Goal: Task Accomplishment & Management: Manage account settings

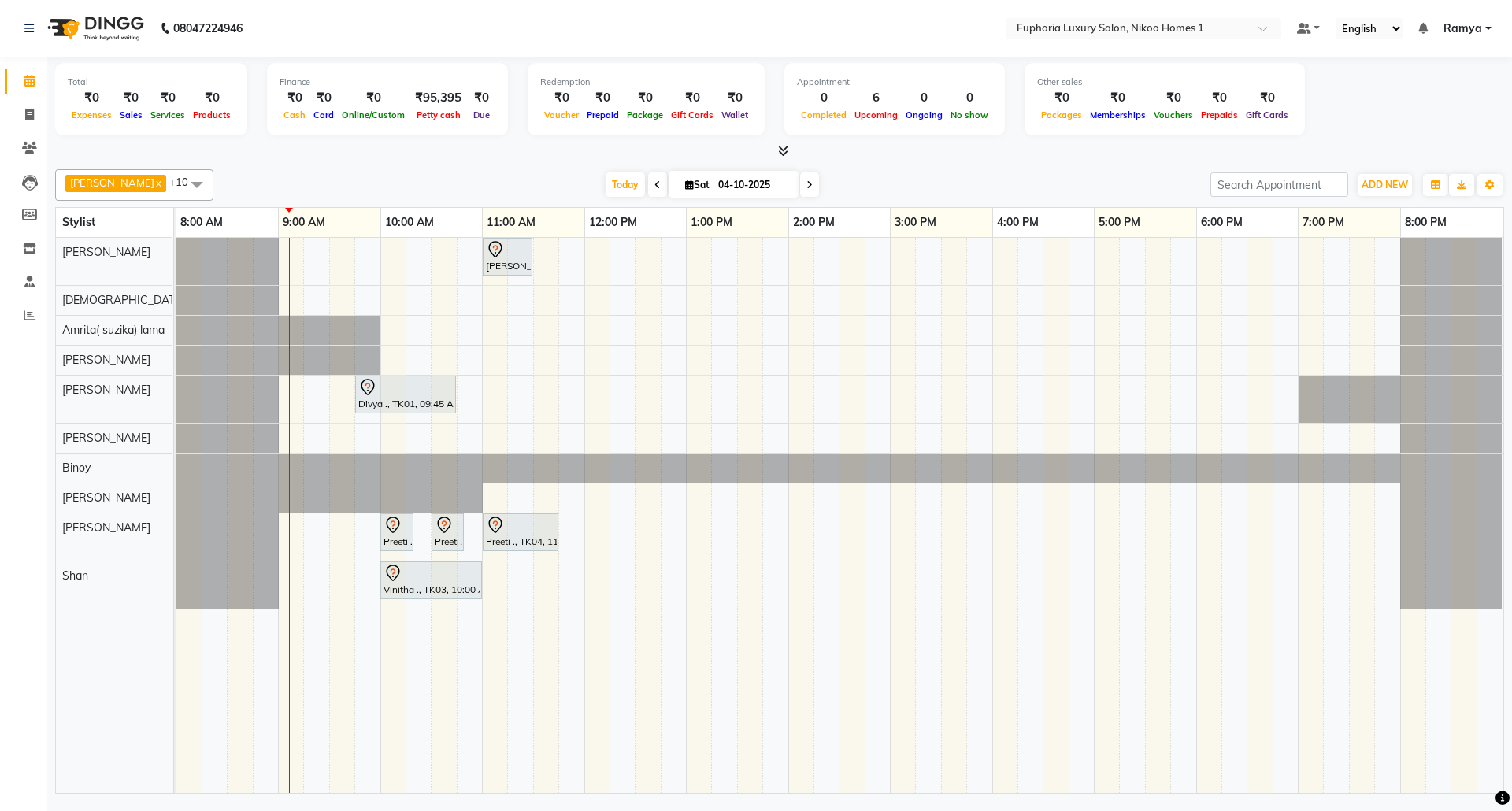
click at [1448, 29] on span "Ramya" at bounding box center [1462, 29] width 38 height 17
click at [776, 151] on span at bounding box center [779, 151] width 17 height 17
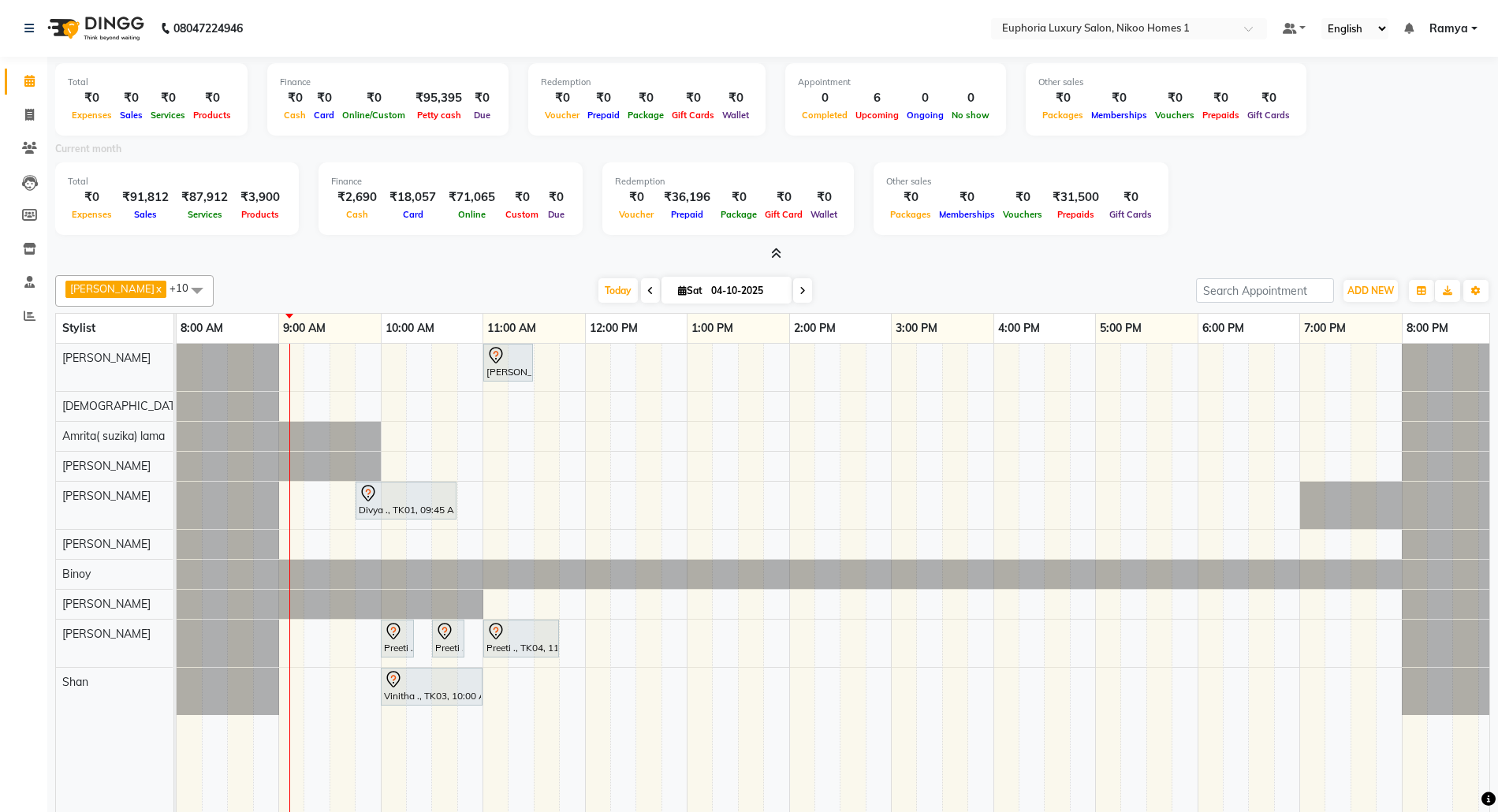
click at [780, 247] on icon at bounding box center [776, 253] width 10 height 12
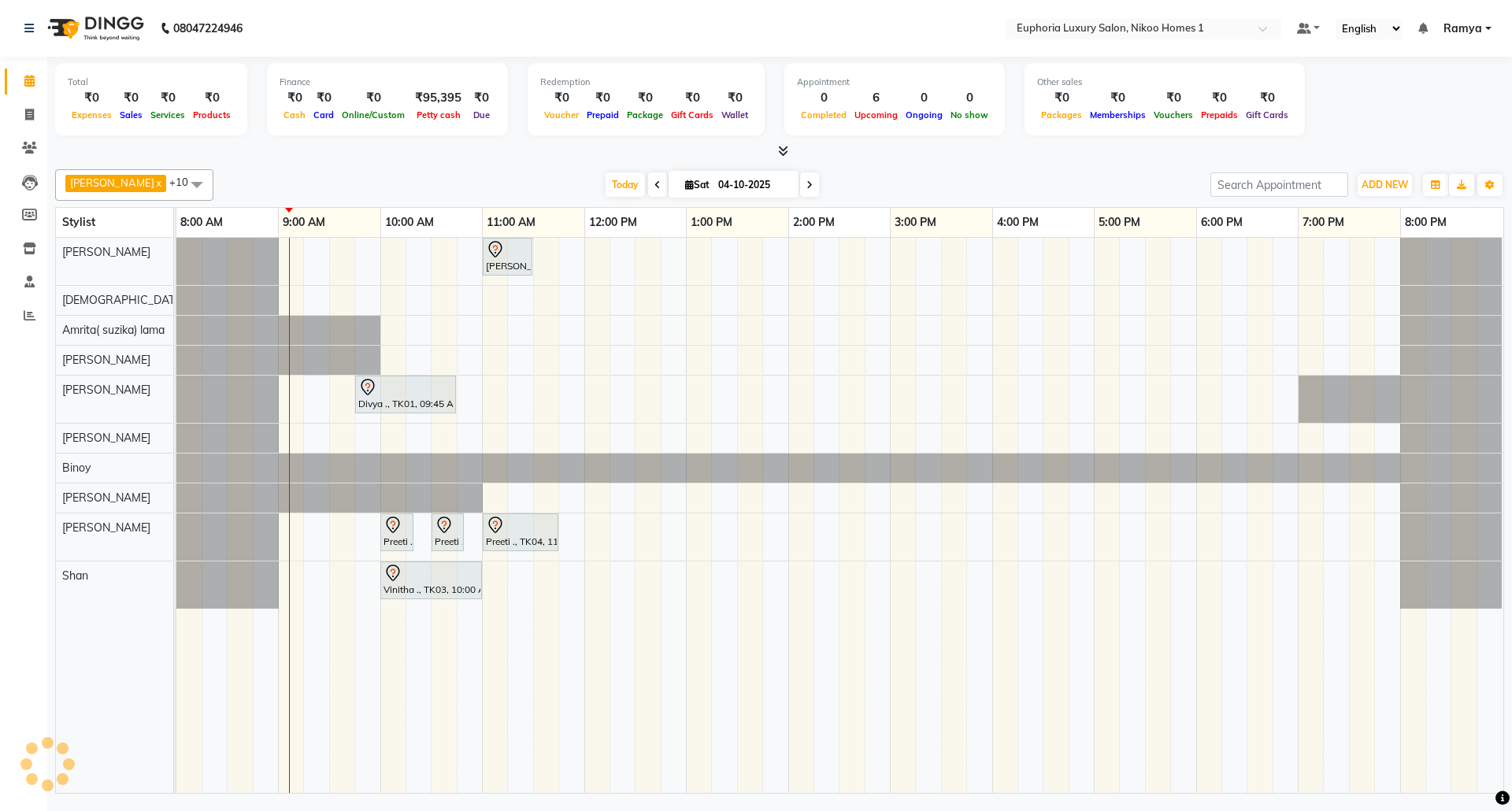
click at [1472, 18] on ul "Default Panel My Panel English ENGLISH Español العربية मराठी हिंदी ગુજરાતી தமிழ…" at bounding box center [1394, 29] width 210 height 21
click at [1472, 23] on span "Ramya" at bounding box center [1462, 29] width 38 height 17
click at [1424, 112] on link "Sign out" at bounding box center [1411, 108] width 144 height 24
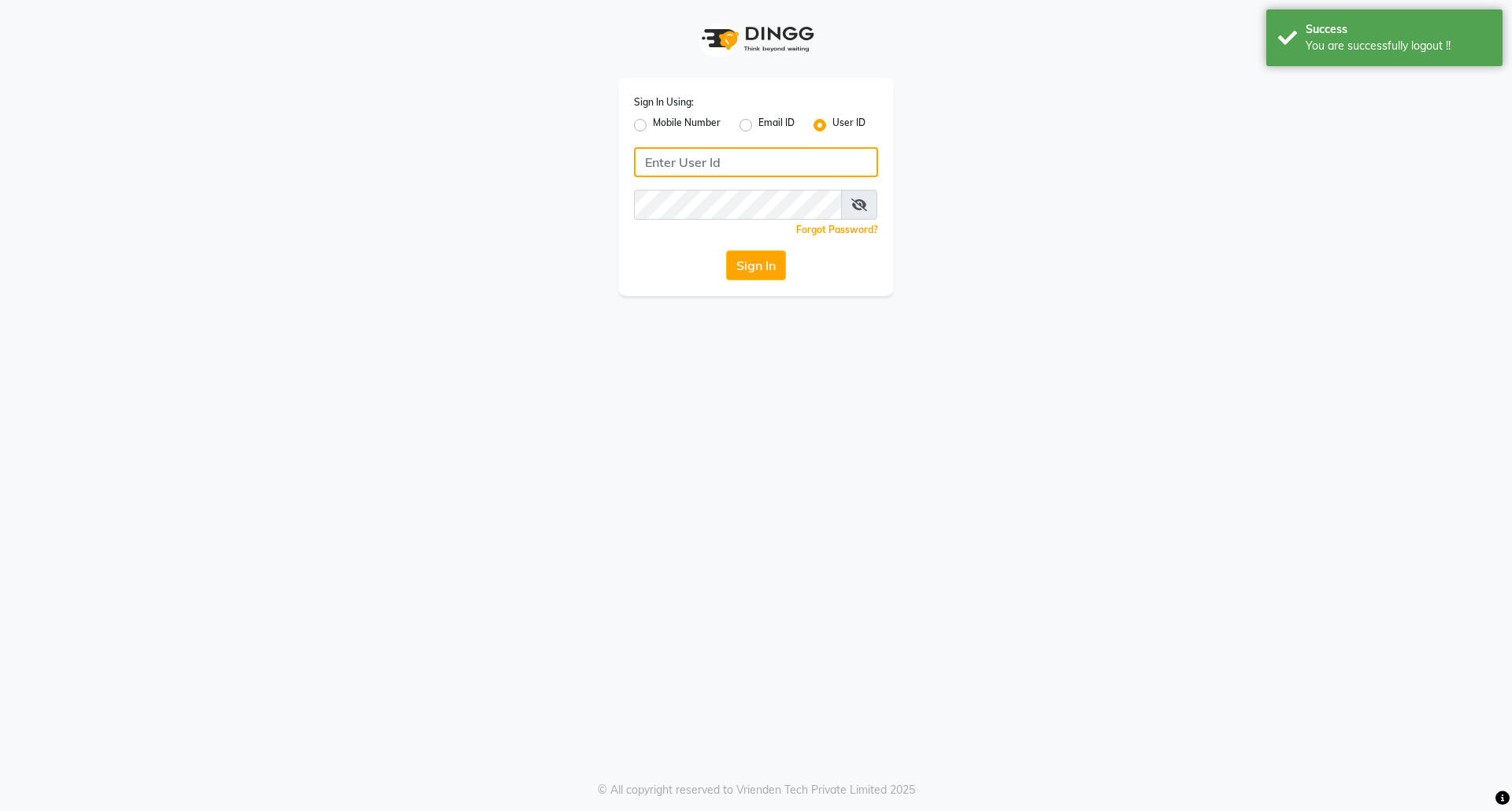
type input "8073170422"
click at [653, 121] on label "Mobile Number" at bounding box center [687, 125] width 68 height 19
click at [653, 121] on input "Mobile Number" at bounding box center [658, 121] width 10 height 10
radio input "true"
radio input "false"
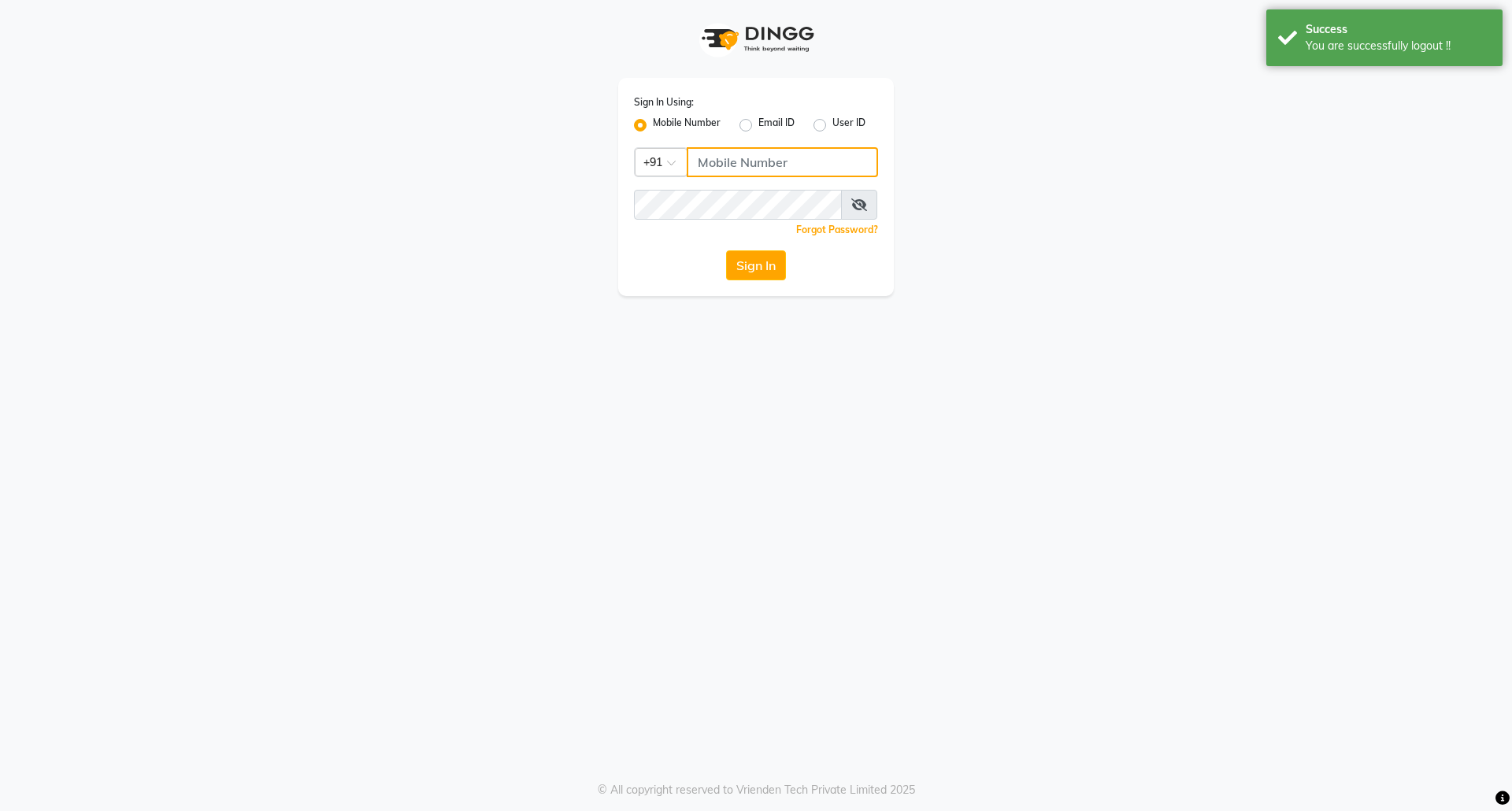
click at [763, 162] on input "Username" at bounding box center [783, 162] width 191 height 30
type input "7760179992"
click at [776, 271] on button "Sign In" at bounding box center [756, 265] width 60 height 30
